Goal: Information Seeking & Learning: Learn about a topic

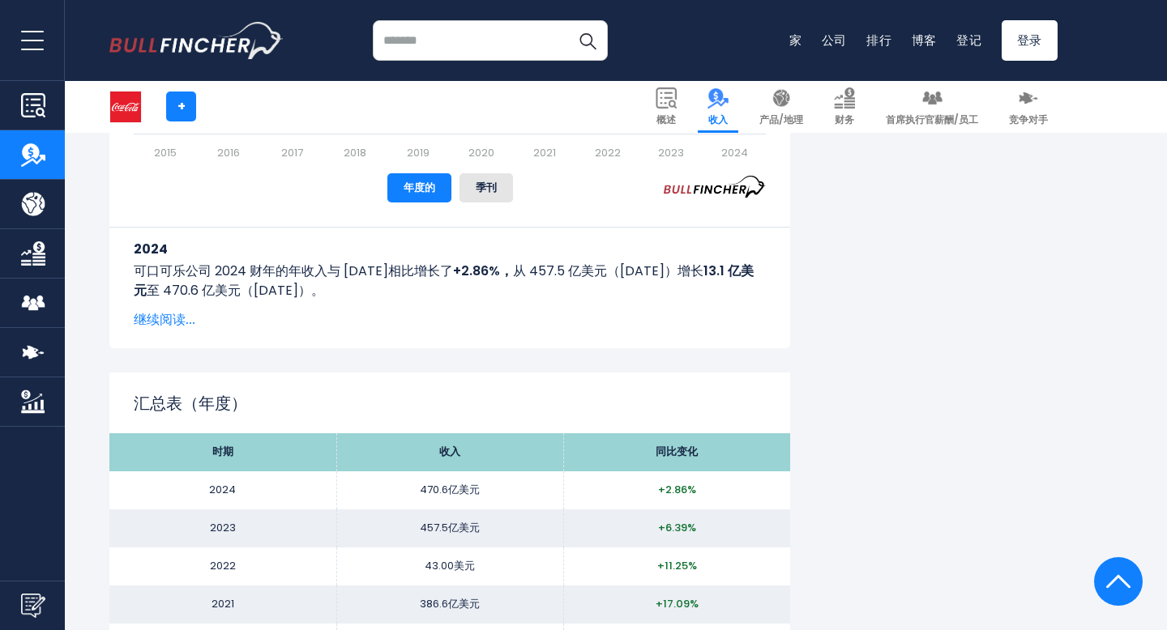
scroll to position [1324, 0]
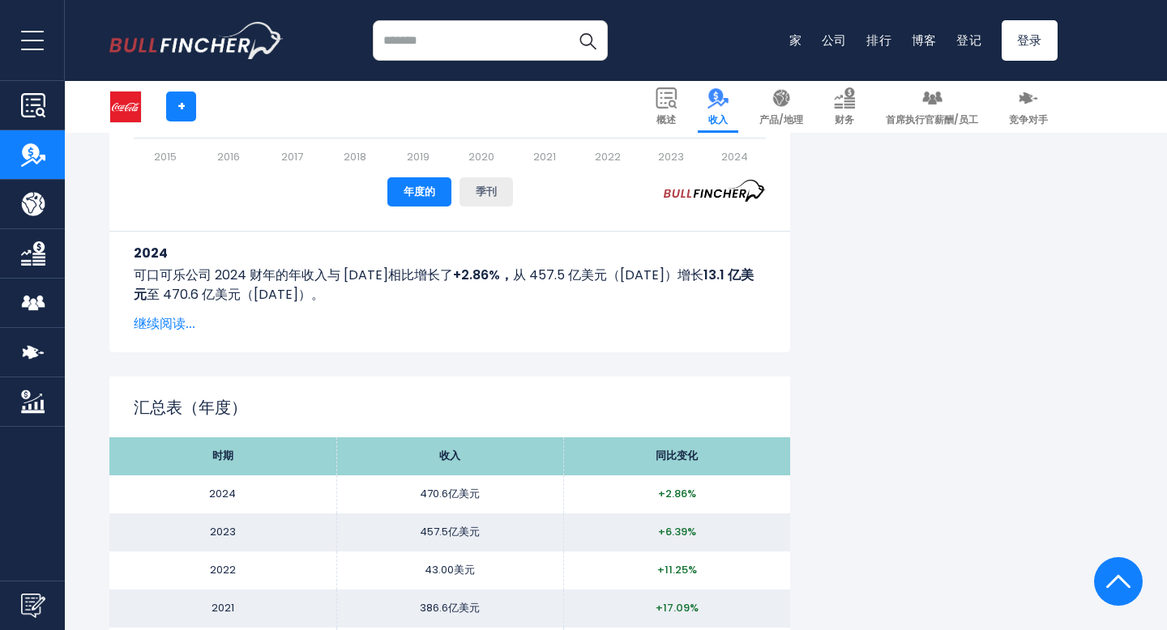
click at [493, 186] on font "季刊" at bounding box center [486, 191] width 21 height 15
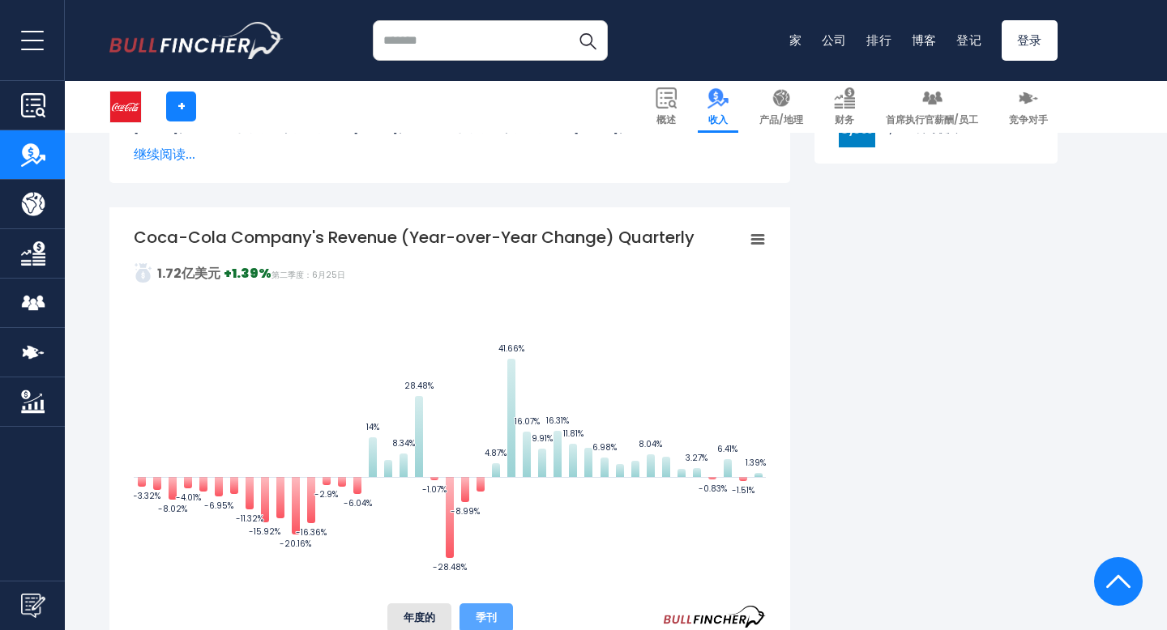
scroll to position [894, 0]
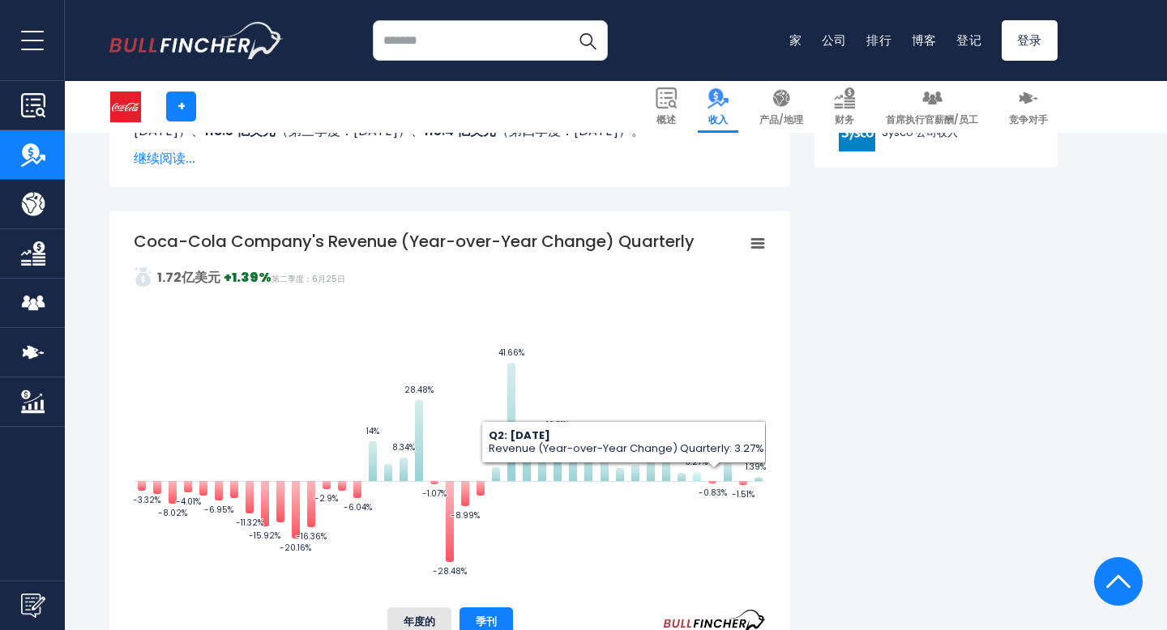
drag, startPoint x: 749, startPoint y: 477, endPoint x: 695, endPoint y: 472, distance: 53.7
click at [695, 472] on icon "Created with Highcharts 12.1.2 Values Chart context menu Coca-Cola Company's Re…" at bounding box center [450, 412] width 632 height 365
click at [760, 246] on g "Chart context menu" at bounding box center [757, 243] width 23 height 23
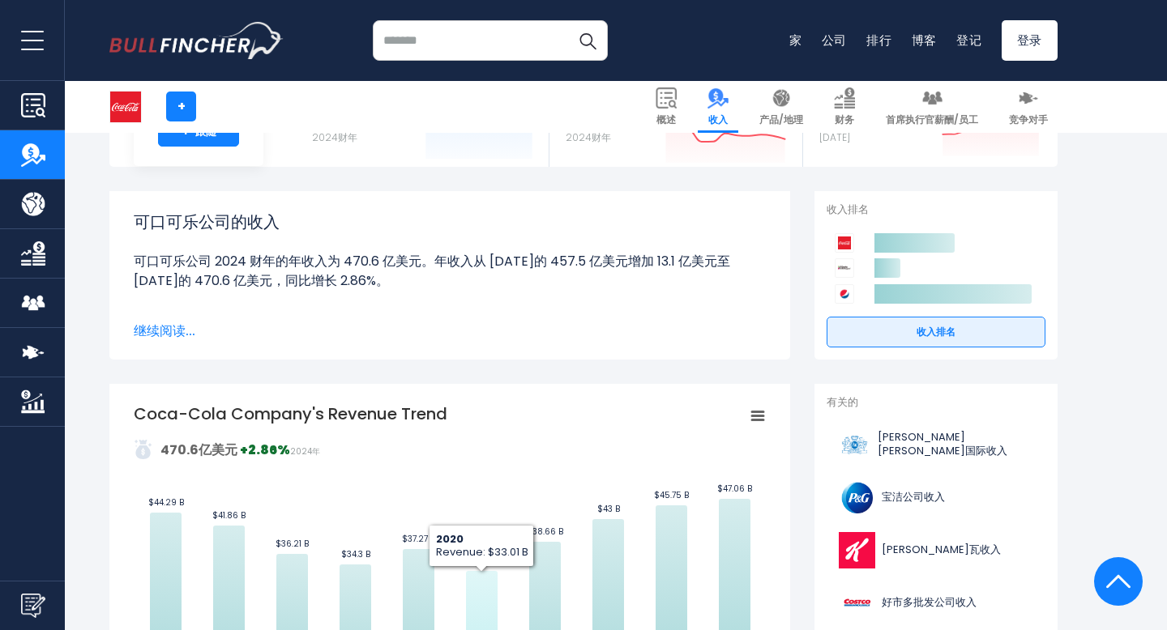
scroll to position [0, 0]
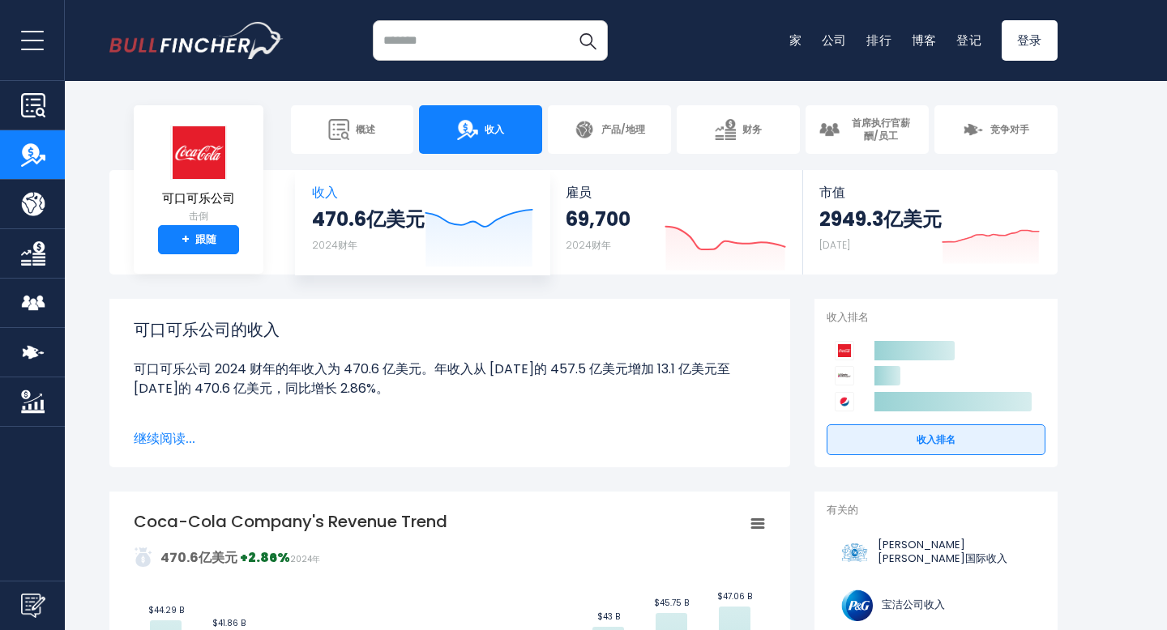
click at [405, 244] on div "470.6亿美元 2024财年" at bounding box center [368, 233] width 113 height 52
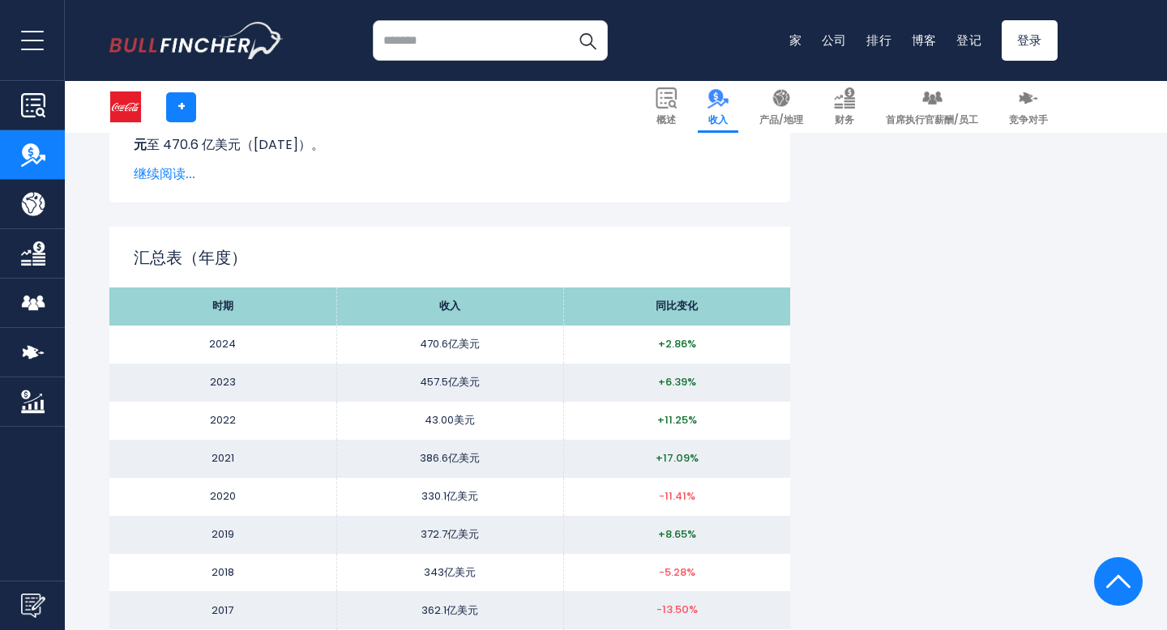
scroll to position [1469, 0]
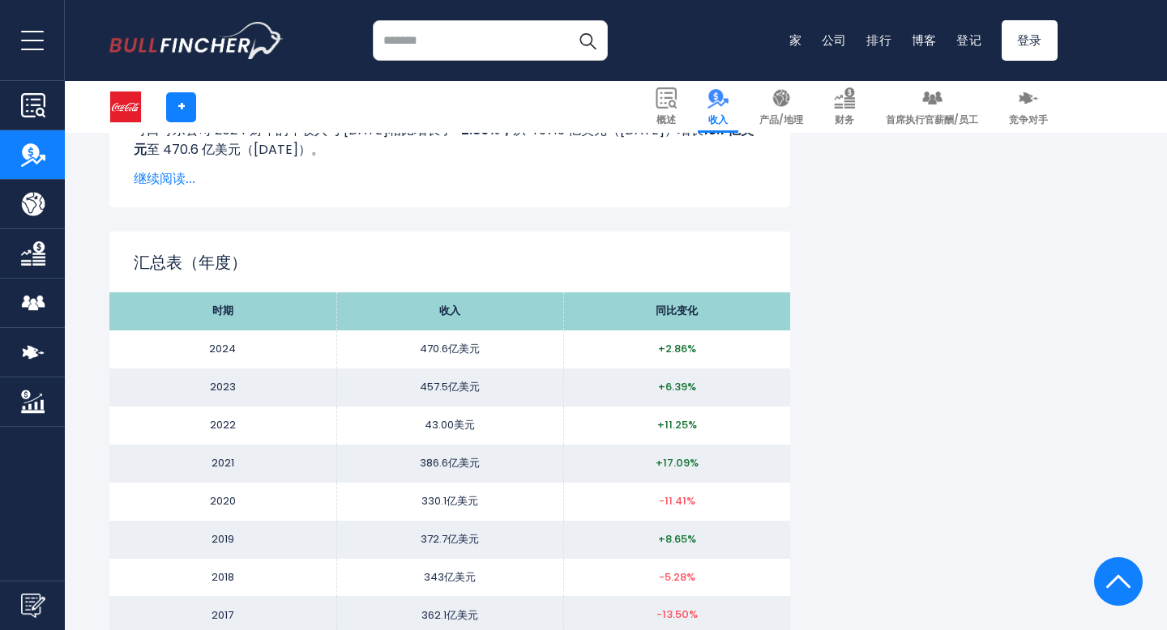
click at [227, 348] on font "2024" at bounding box center [222, 348] width 27 height 15
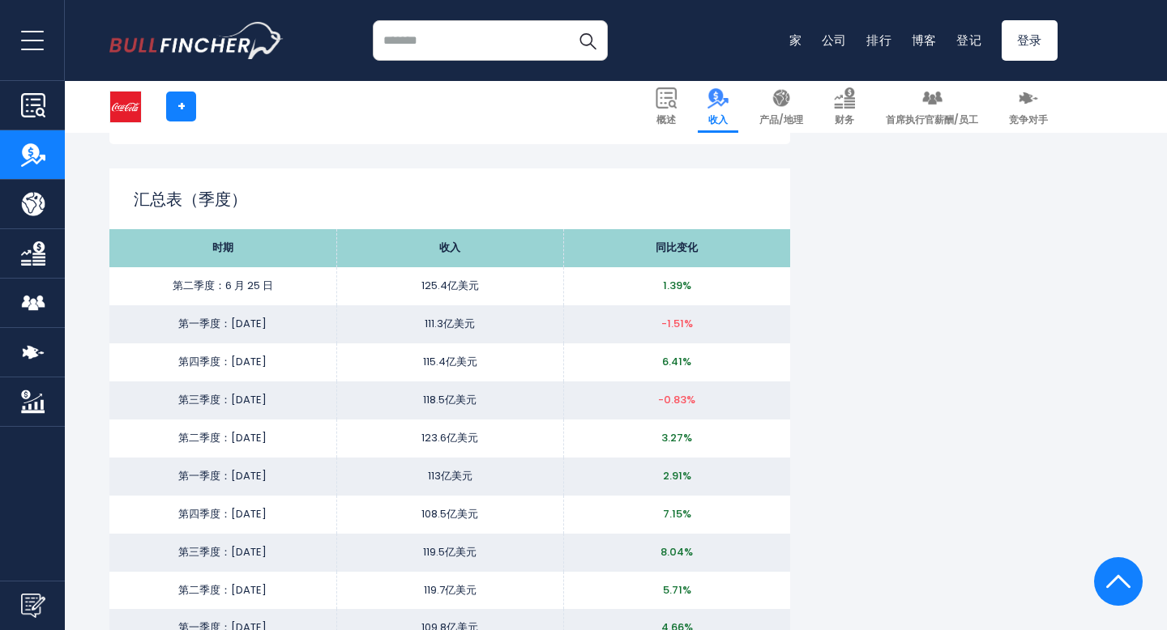
scroll to position [2159, 0]
drag, startPoint x: 248, startPoint y: 289, endPoint x: 314, endPoint y: 317, distance: 71.9
click at [314, 305] on td "第二季度：6 月 25 日" at bounding box center [222, 286] width 227 height 38
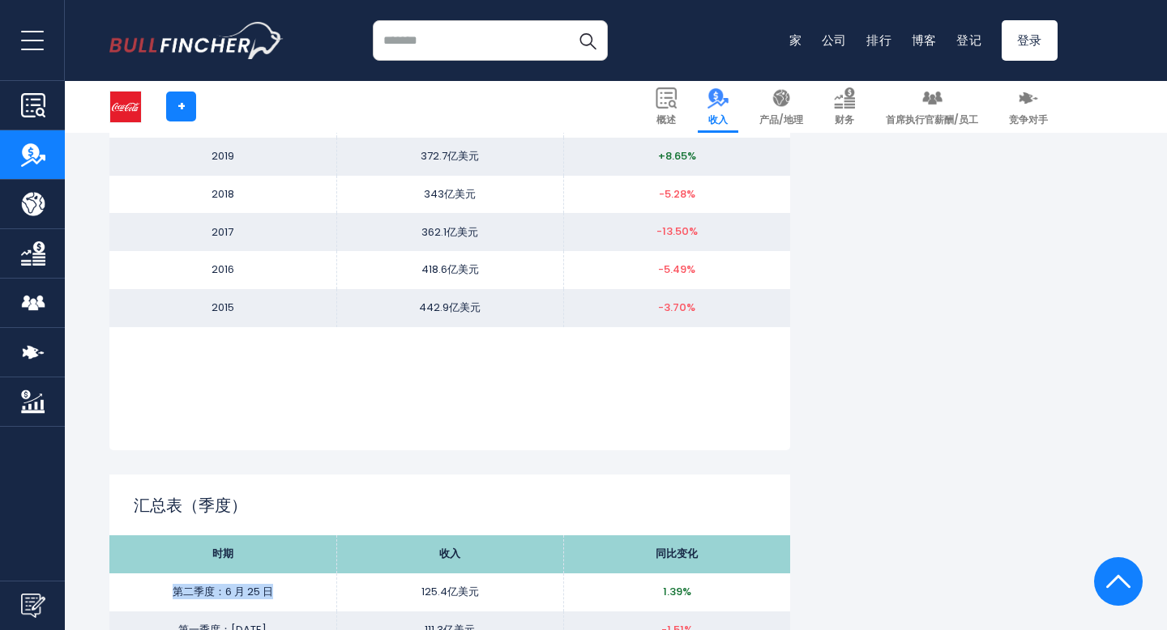
scroll to position [1143, 0]
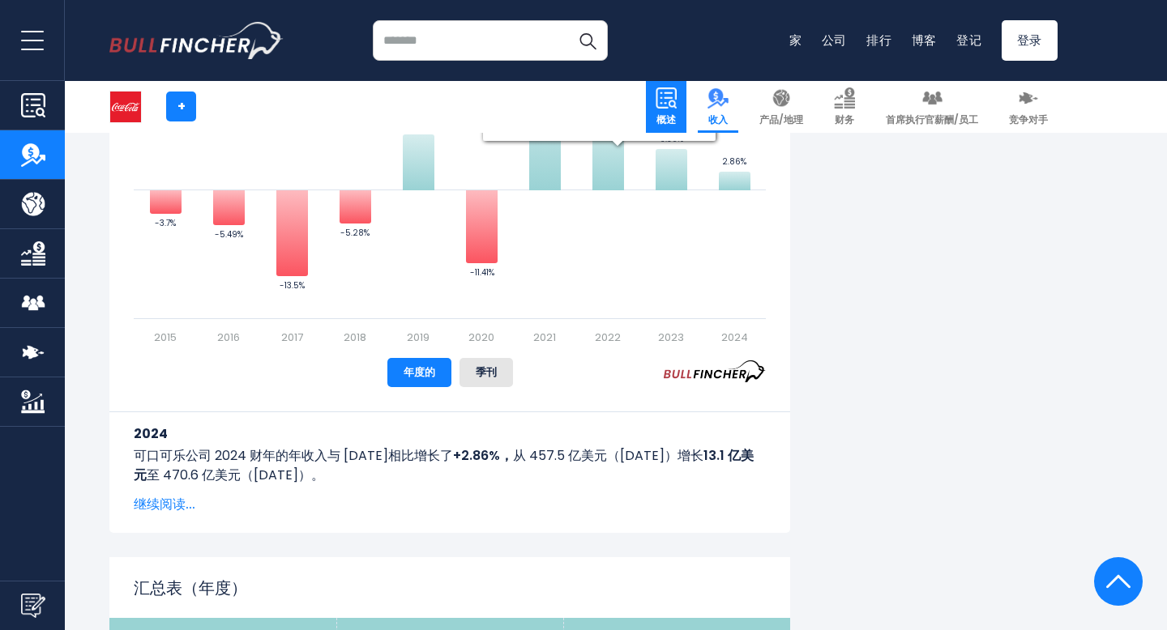
click at [666, 92] on img at bounding box center [665, 97] width 21 height 21
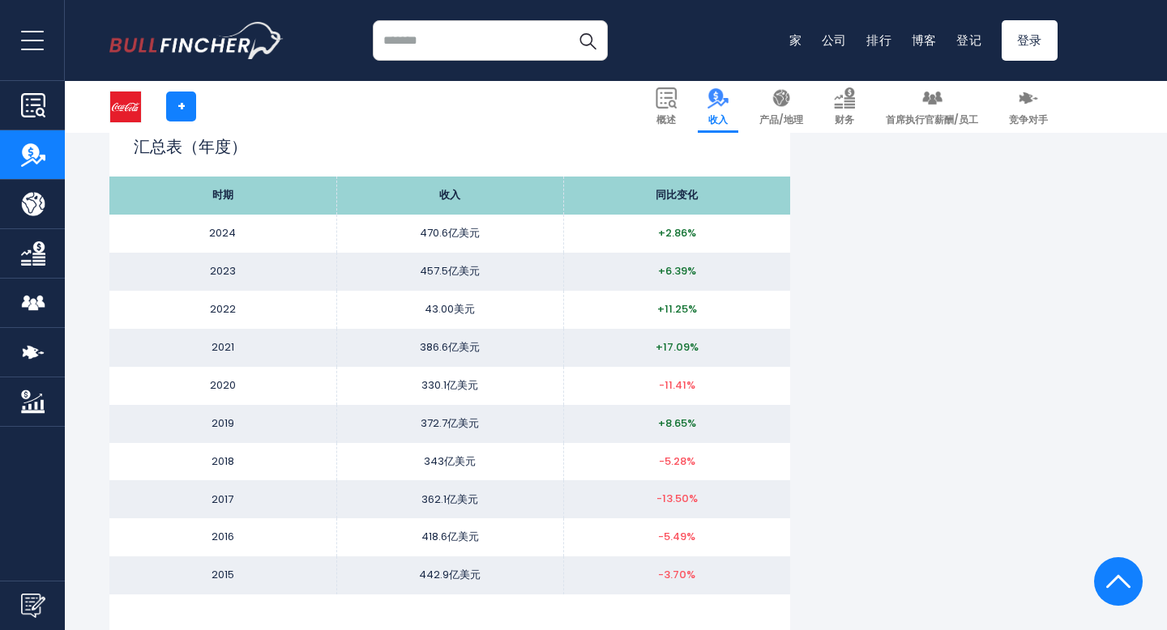
scroll to position [1588, 0]
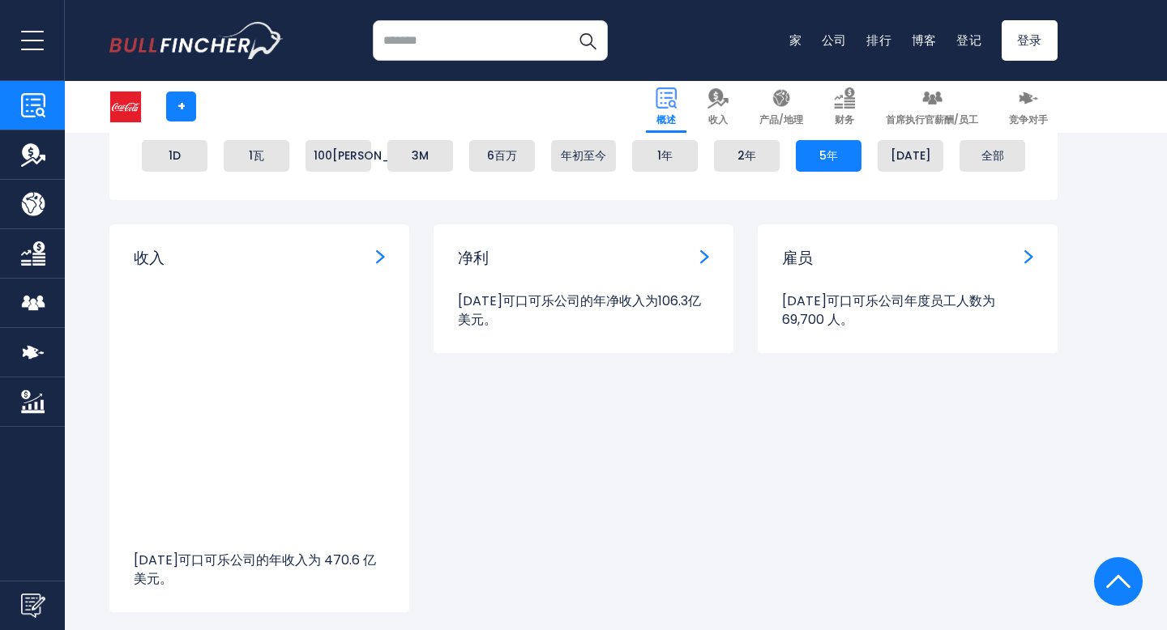
scroll to position [1028, 0]
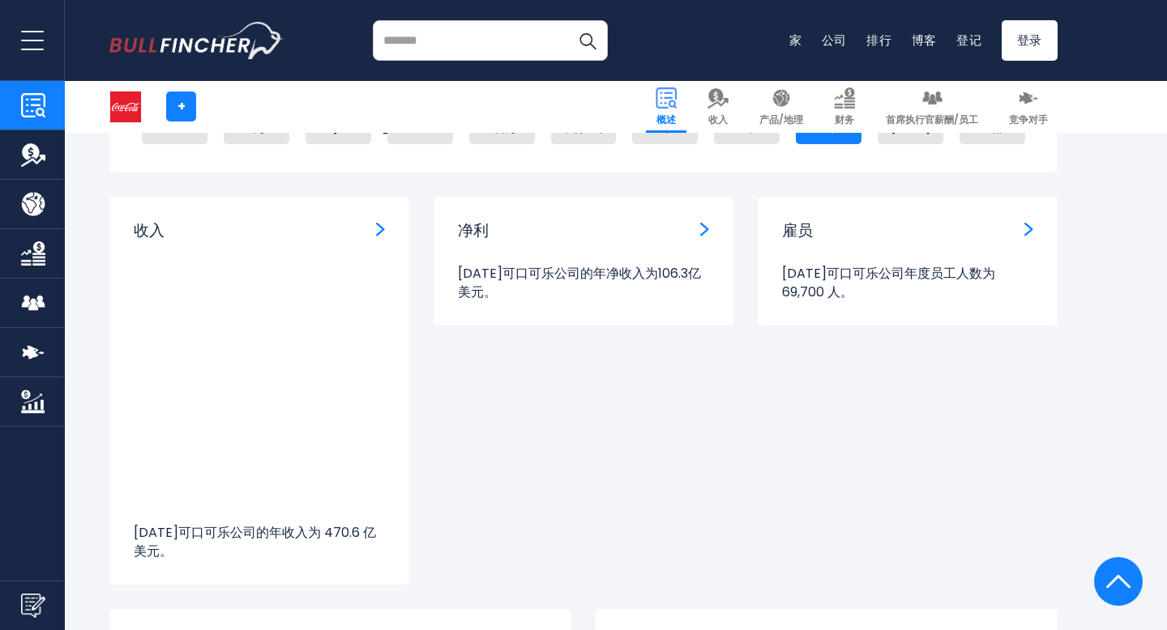
click at [382, 225] on img "收入" at bounding box center [380, 229] width 9 height 15
click at [159, 229] on font "收入" at bounding box center [149, 231] width 31 height 22
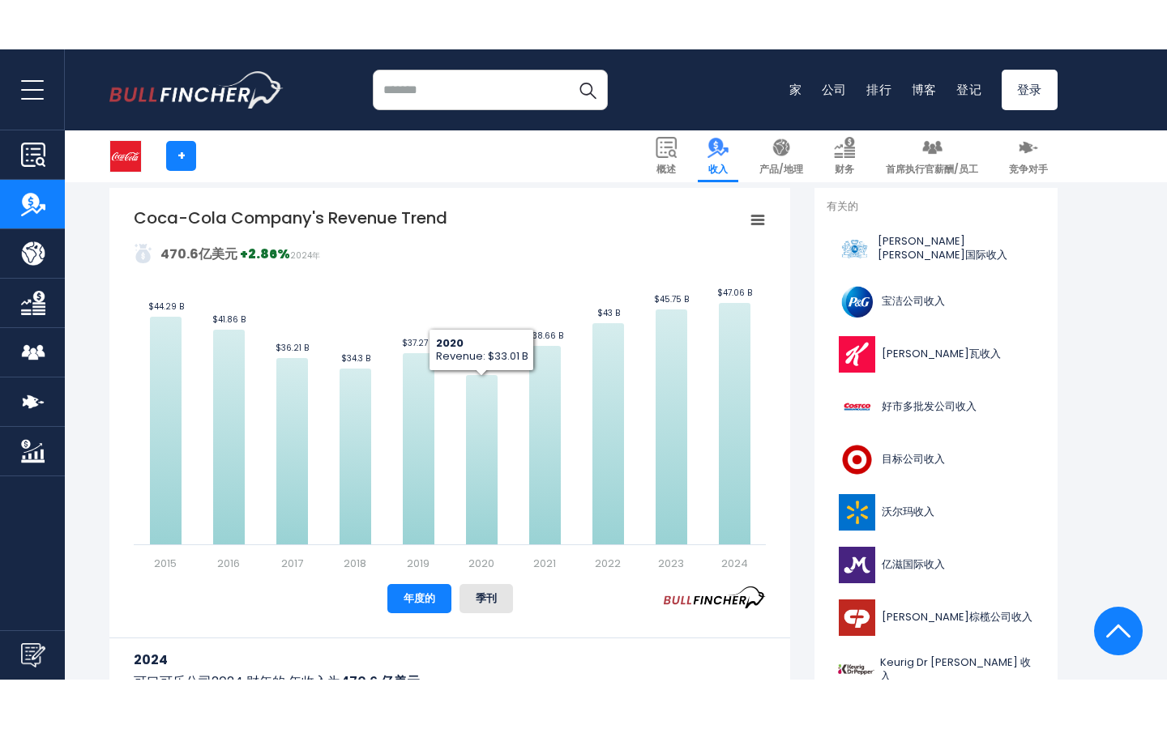
scroll to position [333, 0]
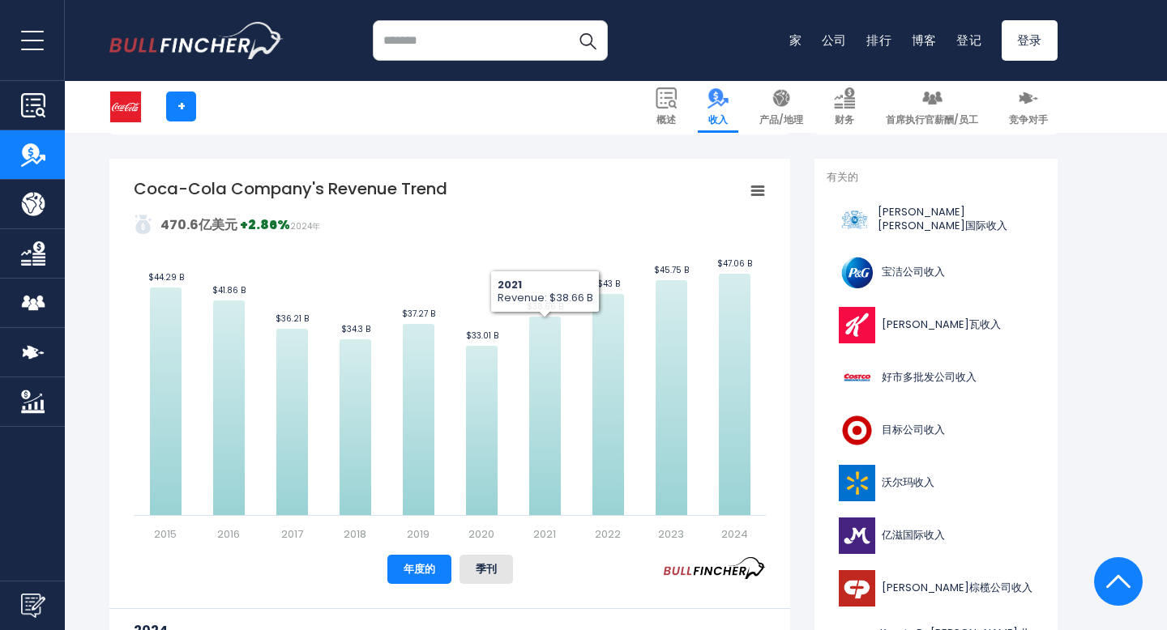
click at [758, 187] on icon "可口可乐公司的收入趋势" at bounding box center [757, 191] width 11 height 8
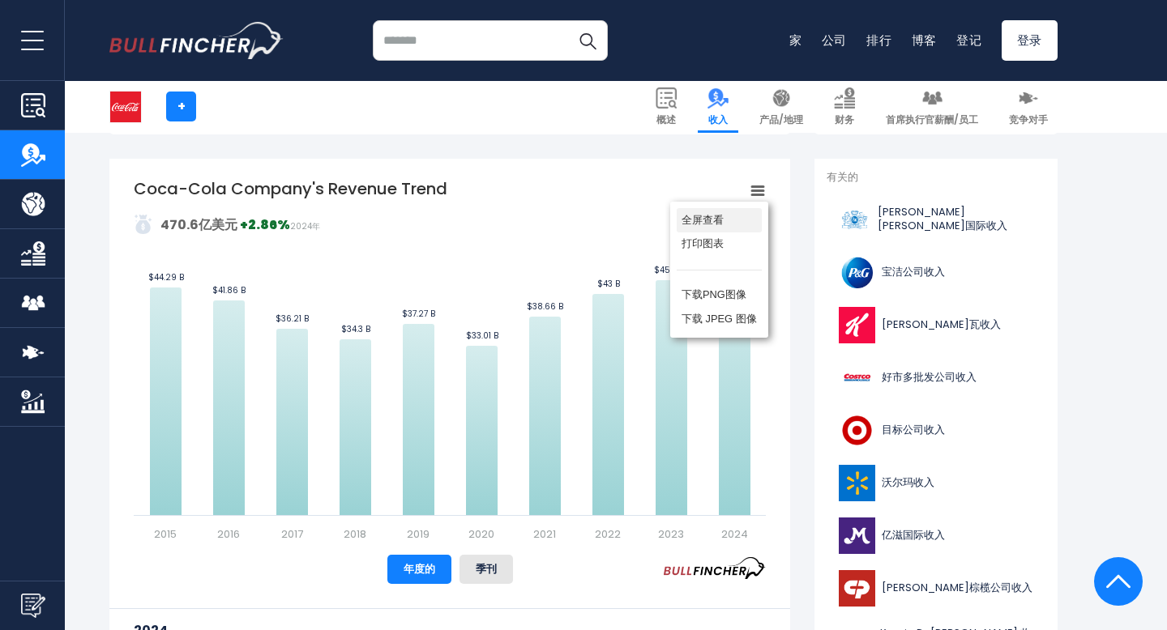
click at [734, 216] on li "全屏查看" at bounding box center [718, 220] width 85 height 24
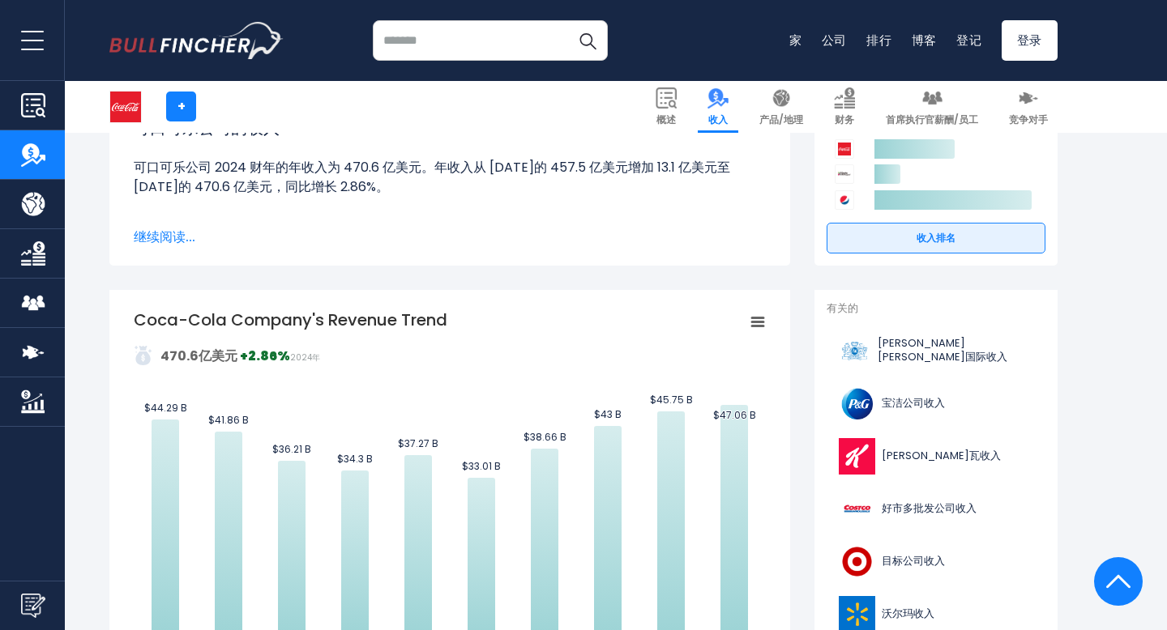
scroll to position [0, 0]
